Goal: Find specific page/section: Find specific page/section

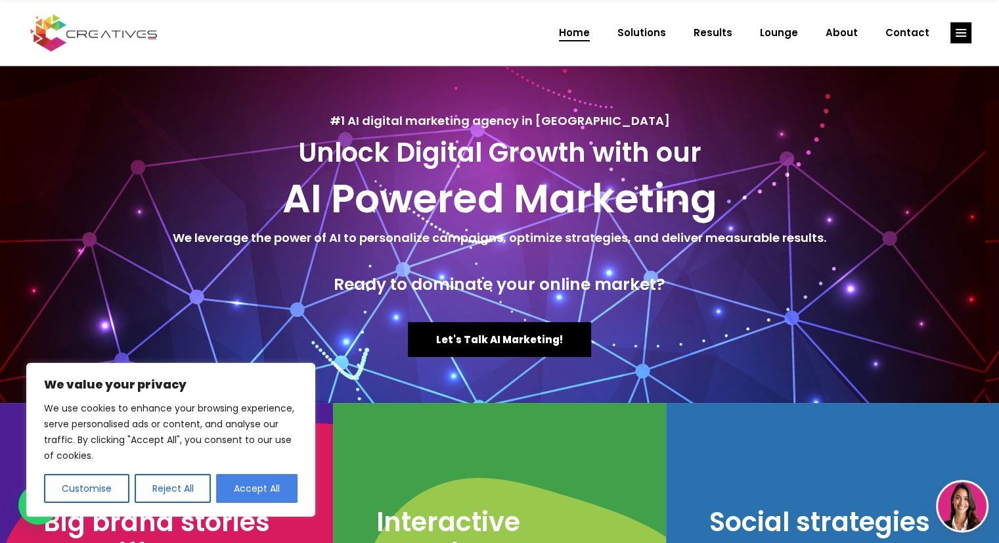
click at [276, 485] on button "Accept All" at bounding box center [256, 488] width 81 height 29
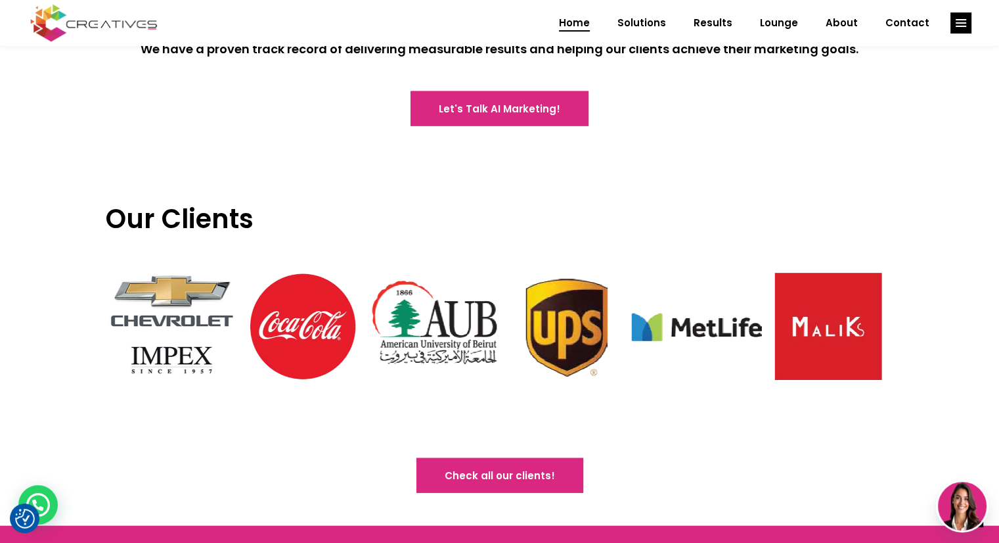
scroll to position [3022, 0]
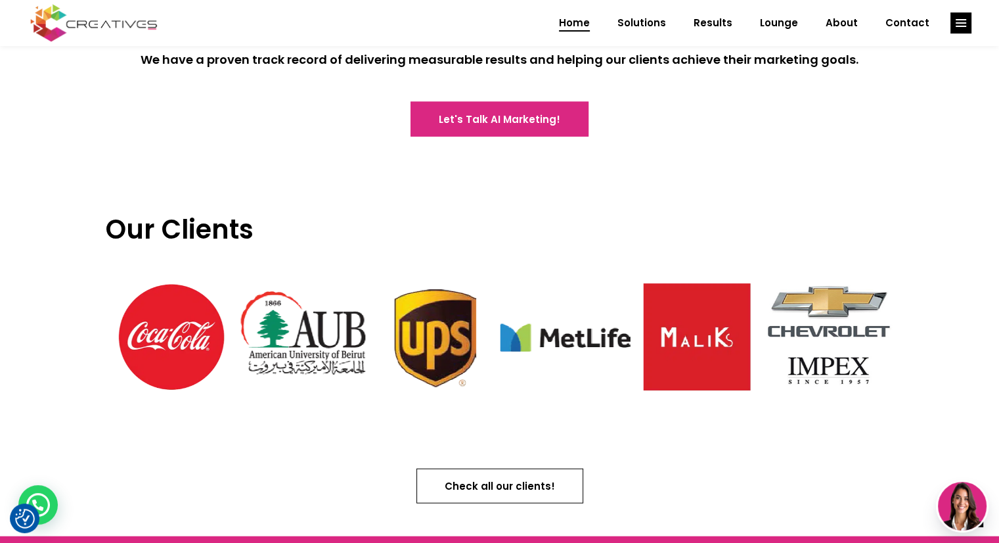
click at [531, 479] on span "Check all our clients!" at bounding box center [500, 486] width 110 height 14
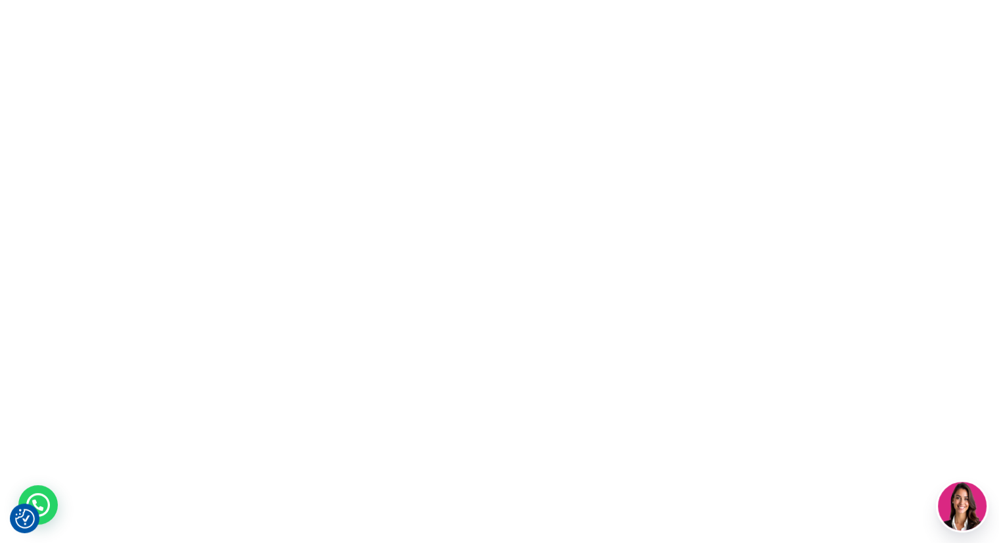
scroll to position [0, 0]
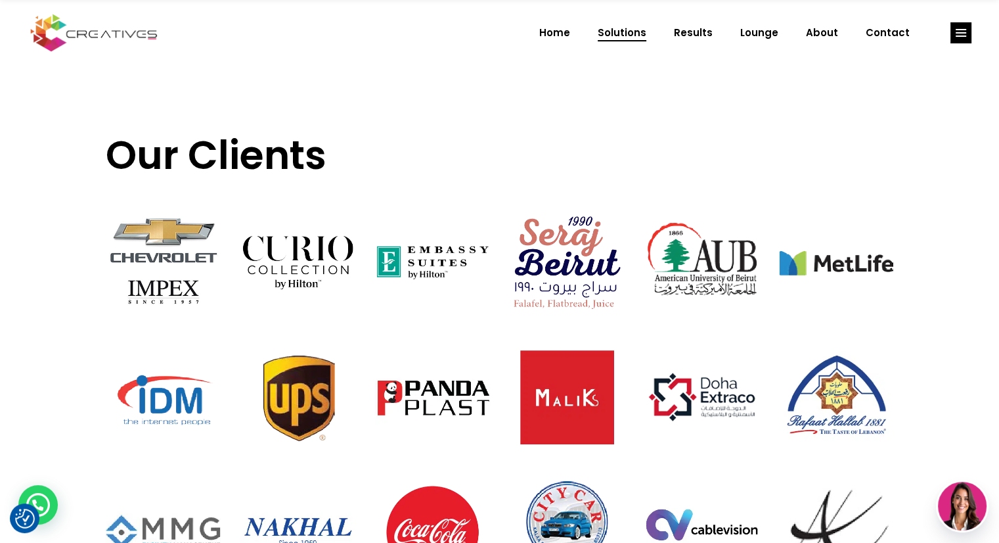
click at [641, 39] on span "Solutions" at bounding box center [622, 33] width 49 height 34
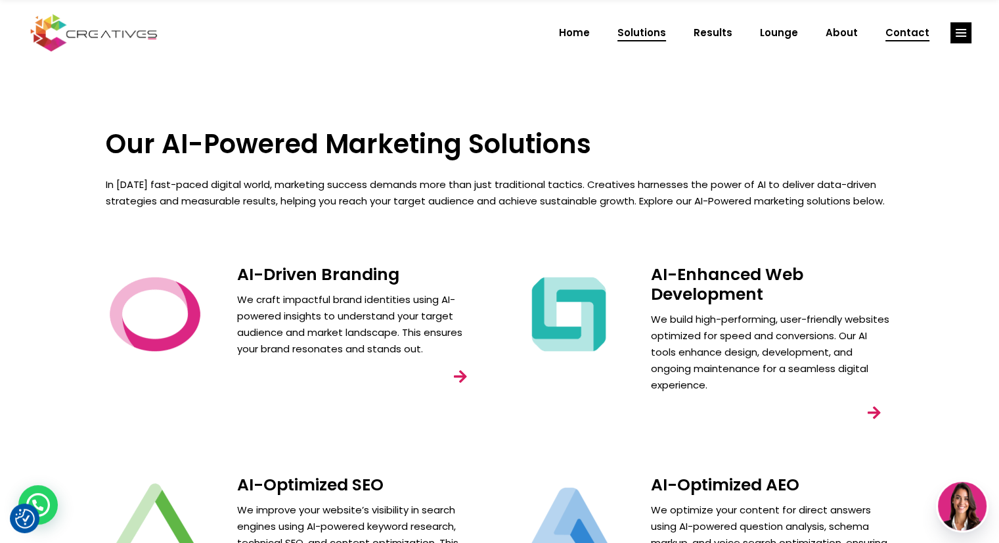
click at [905, 30] on span "Contact" at bounding box center [908, 33] width 44 height 34
